Goal: Information Seeking & Learning: Learn about a topic

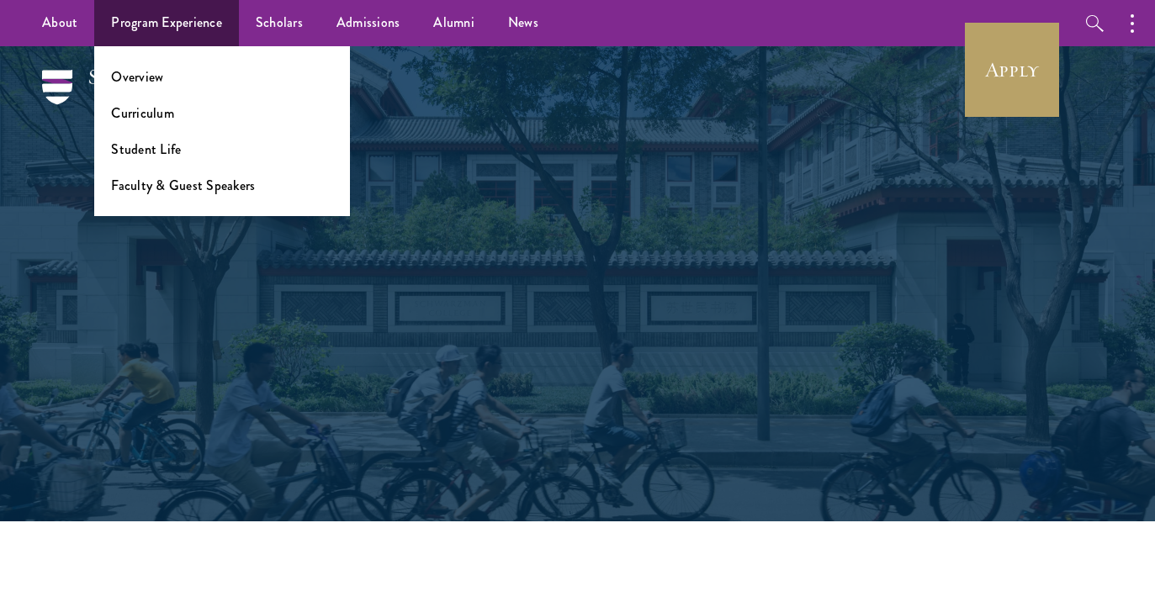
click at [136, 87] on ul "Overview Curriculum Student Life Faculty & Guest Speakers" at bounding box center [222, 131] width 256 height 170
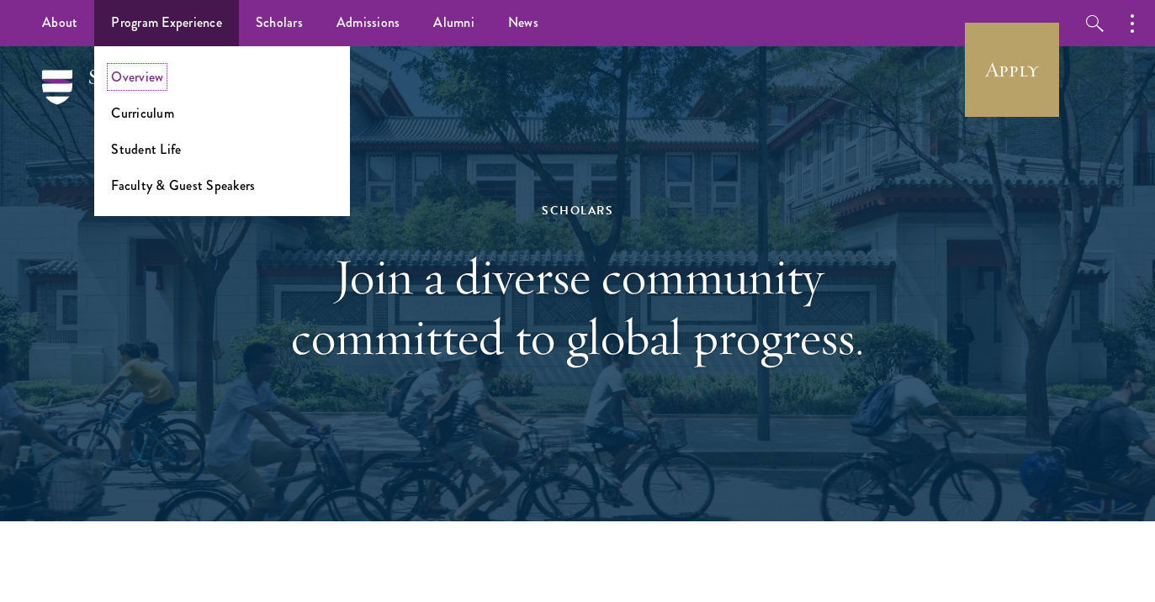
click at [135, 78] on link "Overview" at bounding box center [137, 76] width 52 height 19
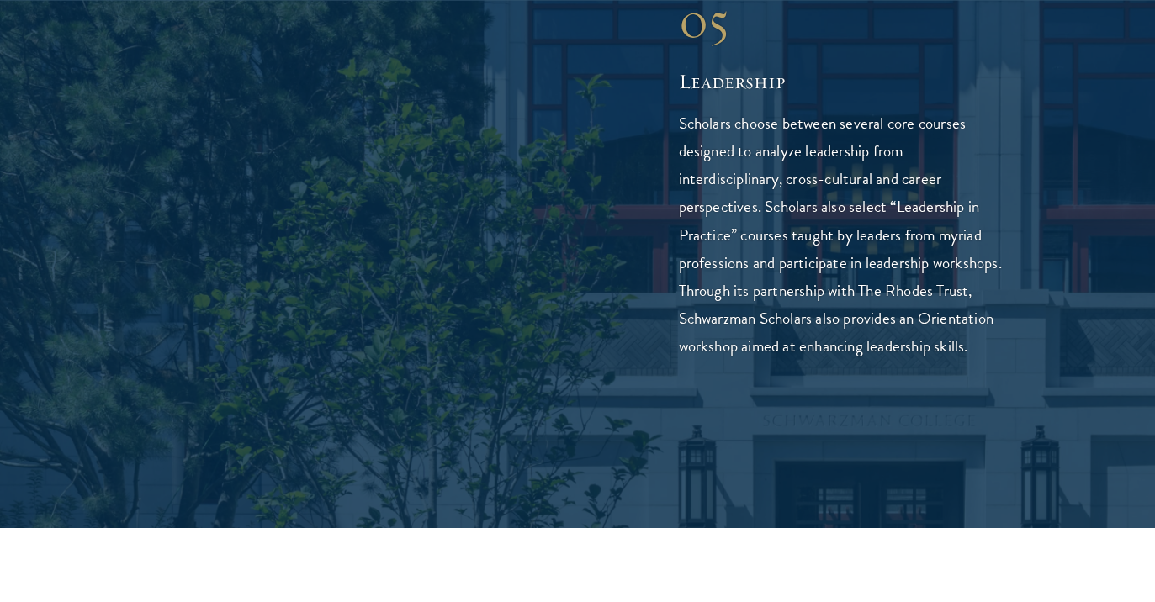
scroll to position [4414, 0]
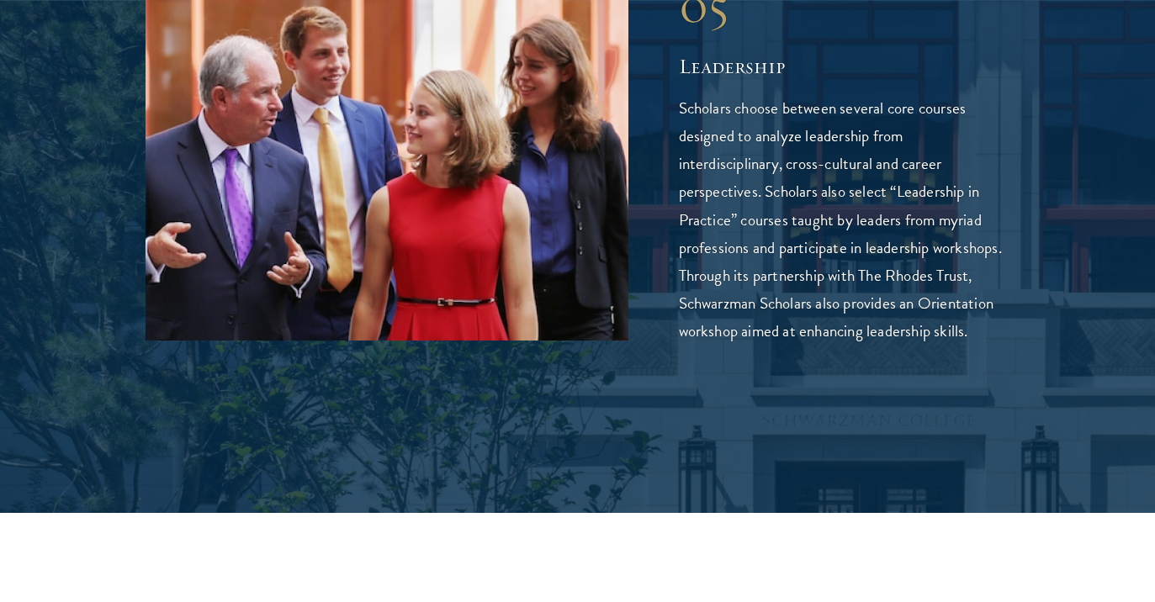
click at [389, 188] on img at bounding box center [387, 160] width 482 height 362
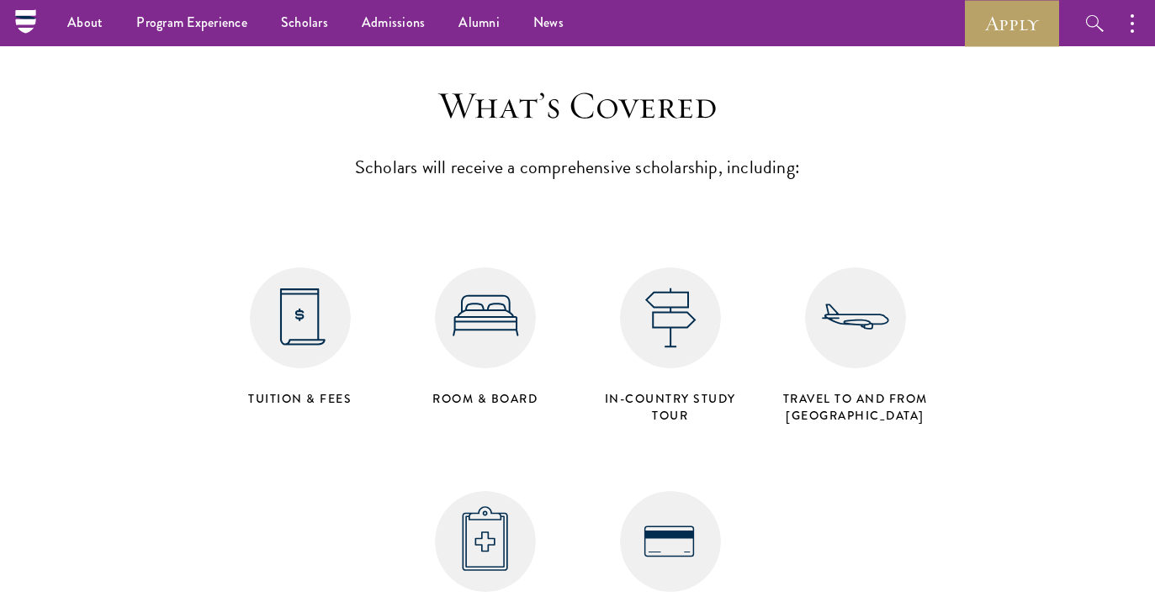
scroll to position [6502, 0]
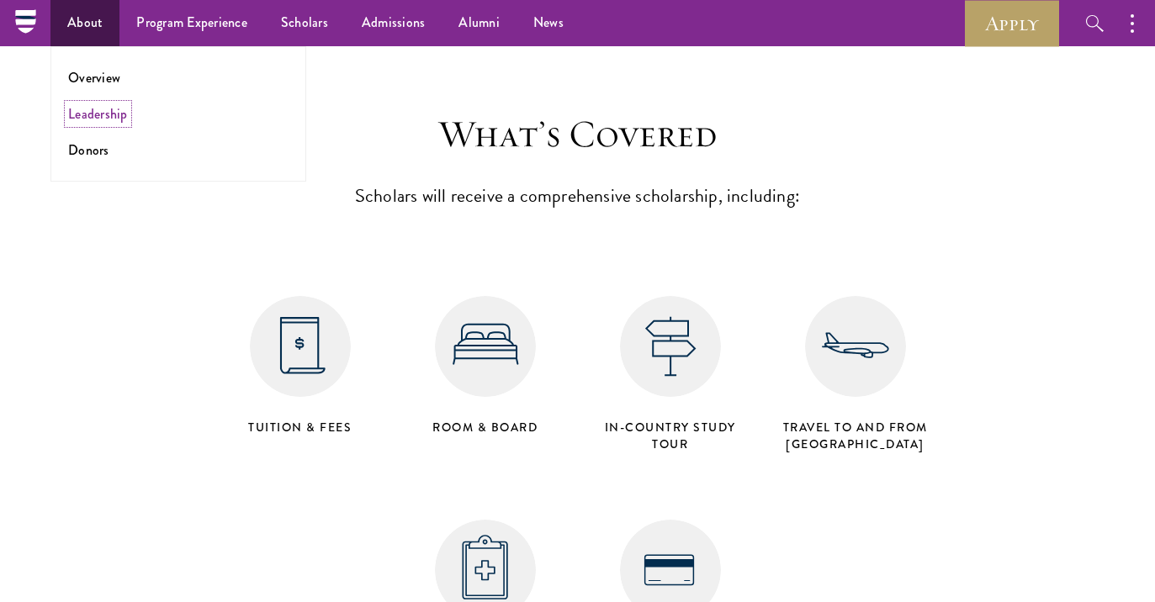
click at [119, 114] on link "Leadership" at bounding box center [98, 113] width 60 height 19
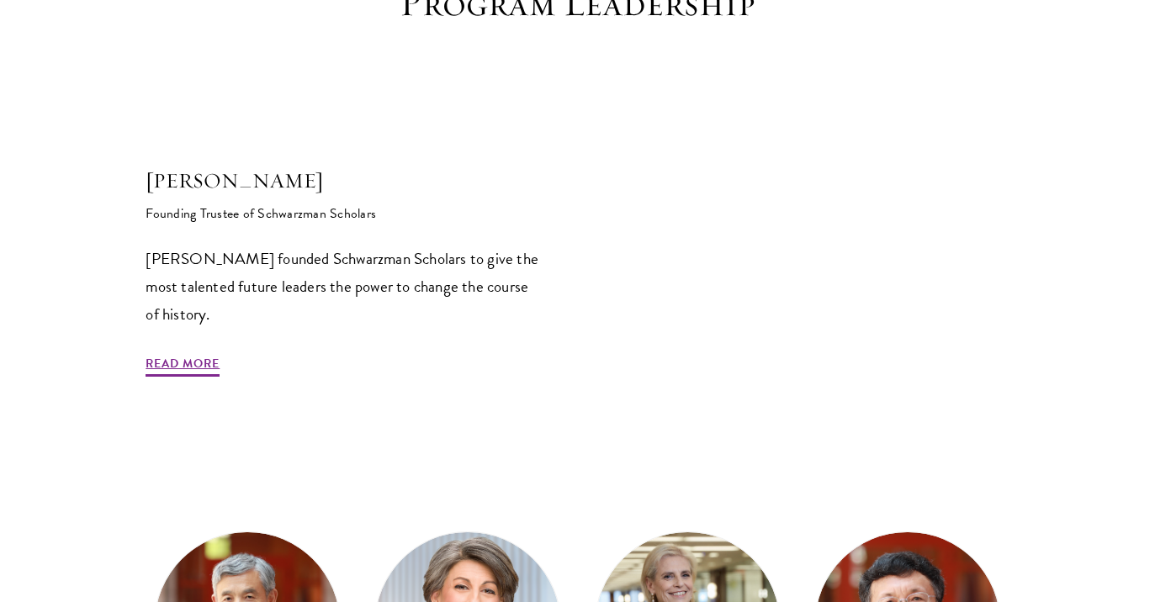
scroll to position [572, 0]
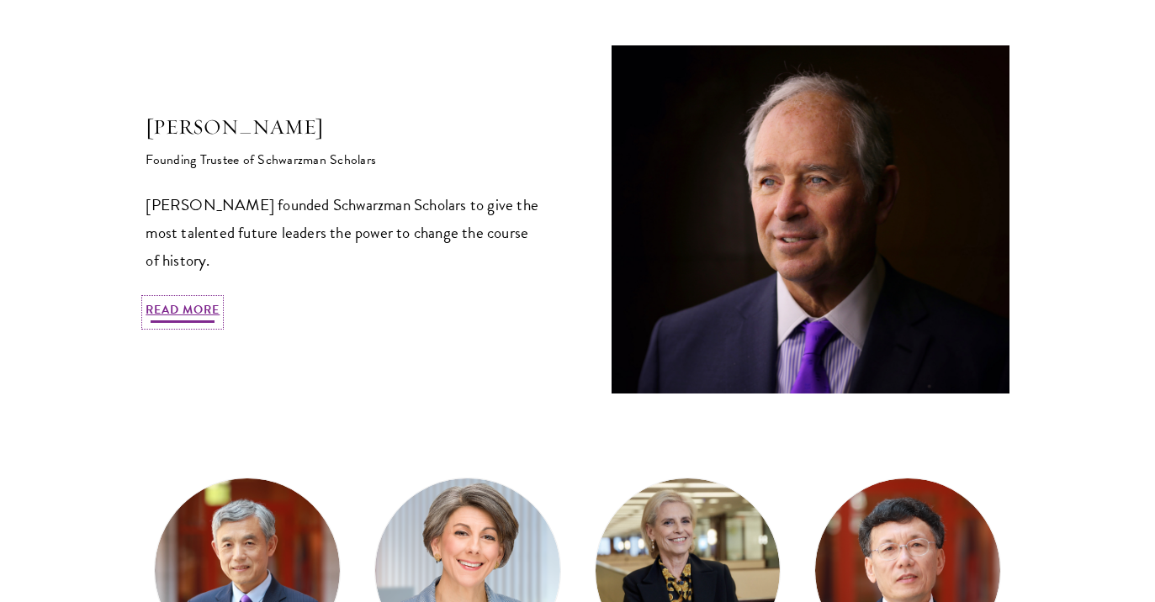
click at [181, 306] on link "Read More" at bounding box center [183, 313] width 74 height 26
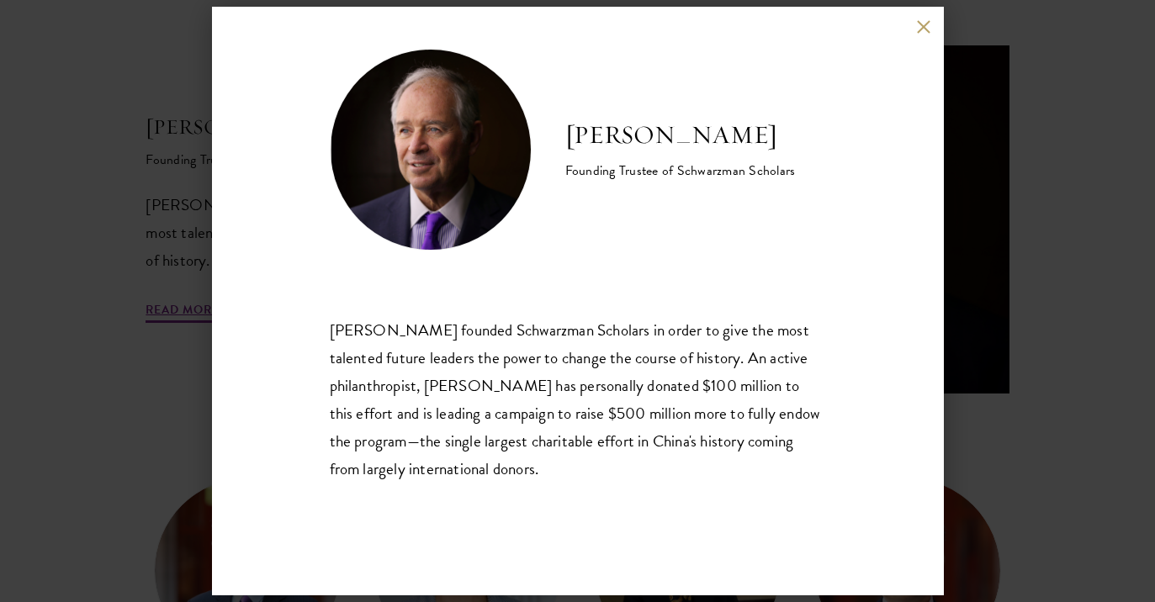
scroll to position [9, 0]
click at [920, 29] on button at bounding box center [924, 26] width 14 height 14
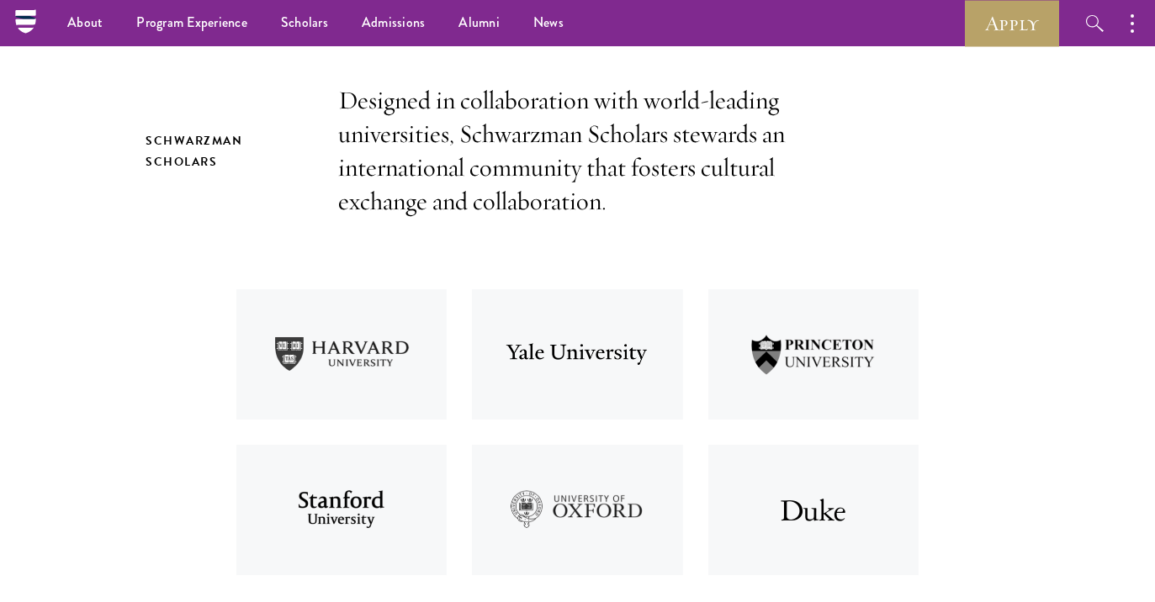
scroll to position [485, 0]
